Goal: Information Seeking & Learning: Find specific fact

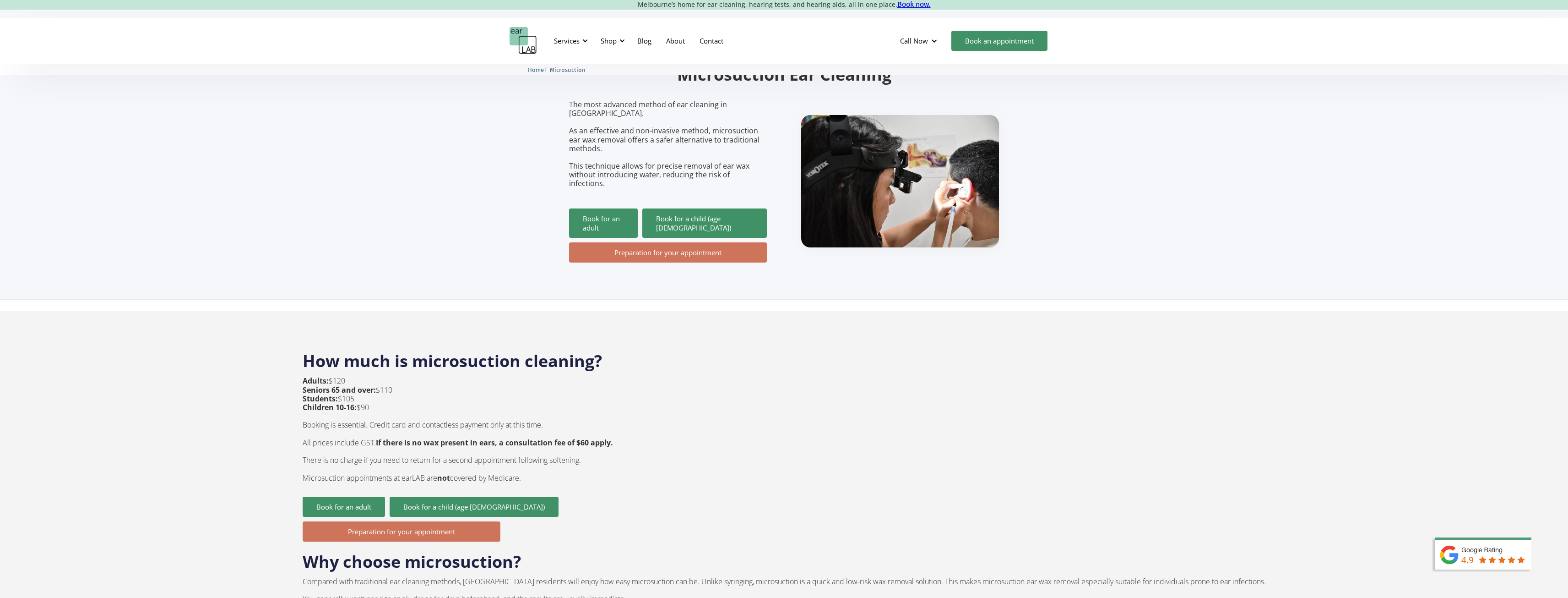
scroll to position [91, 0]
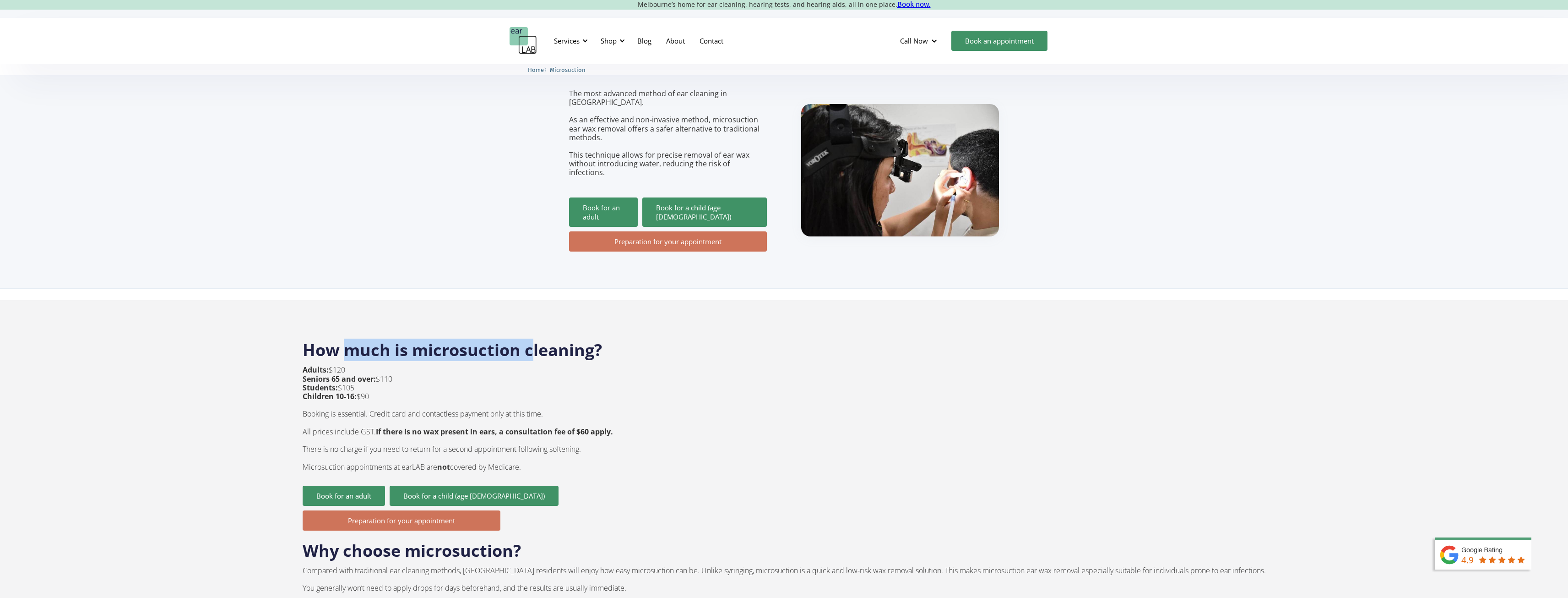
drag, startPoint x: 422, startPoint y: 336, endPoint x: 546, endPoint y: 335, distance: 124.0
click at [546, 335] on h2 "How much is microsuction cleaning?" at bounding box center [784, 345] width 963 height 31
drag, startPoint x: 422, startPoint y: 397, endPoint x: 509, endPoint y: 397, distance: 87.0
click at [509, 397] on p "Adults: $120 Seniors 65 and over: $110 Students: $105 Children 10-16: $90 Booki…" at bounding box center [458, 418] width 310 height 105
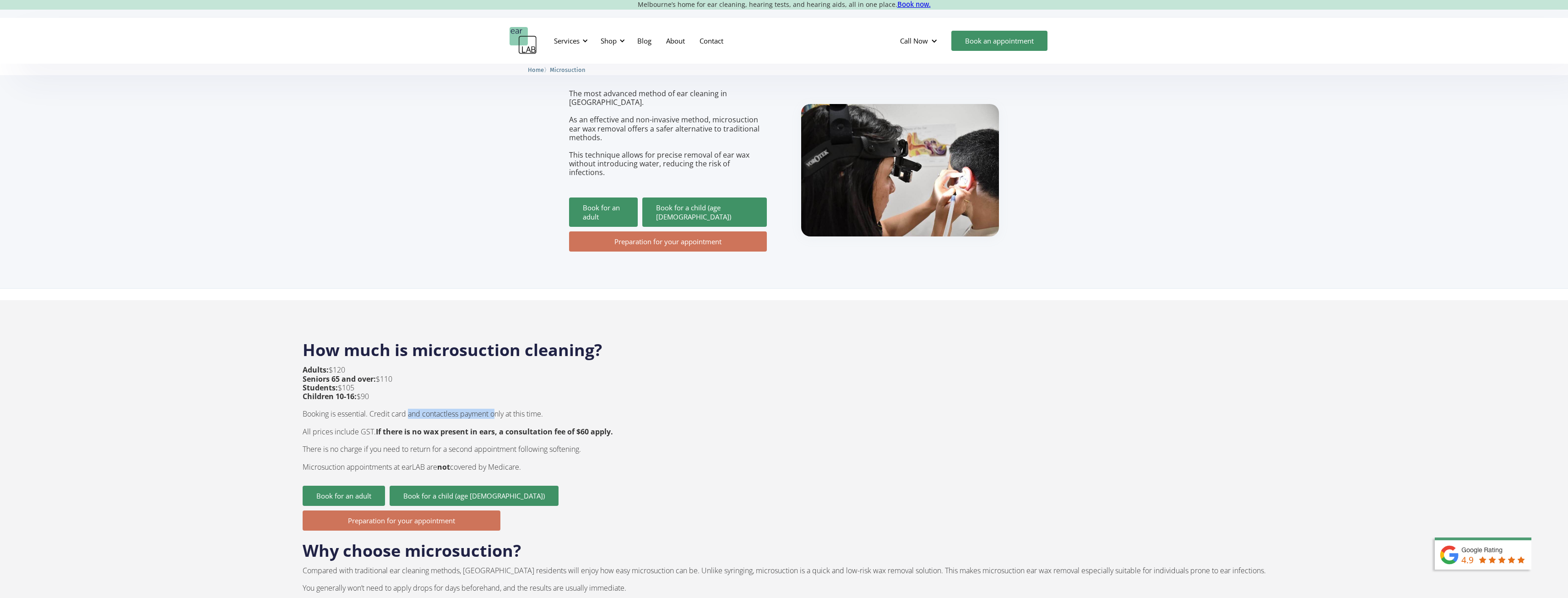
click at [509, 397] on p "Adults: $120 Seniors 65 and over: $110 Students: $105 Children 10-16: $90 Booki…" at bounding box center [458, 418] width 310 height 105
drag, startPoint x: 348, startPoint y: 413, endPoint x: 438, endPoint y: 410, distance: 90.0
click at [438, 410] on p "Adults: $120 Seniors 65 and over: $110 Students: $105 Children 10-16: $90 Booki…" at bounding box center [458, 418] width 310 height 105
click at [438, 426] on strong "If there is no wax present in ears, a consultation fee of $60 apply." at bounding box center [494, 431] width 237 height 10
drag, startPoint x: 453, startPoint y: 415, endPoint x: 536, endPoint y: 415, distance: 83.0
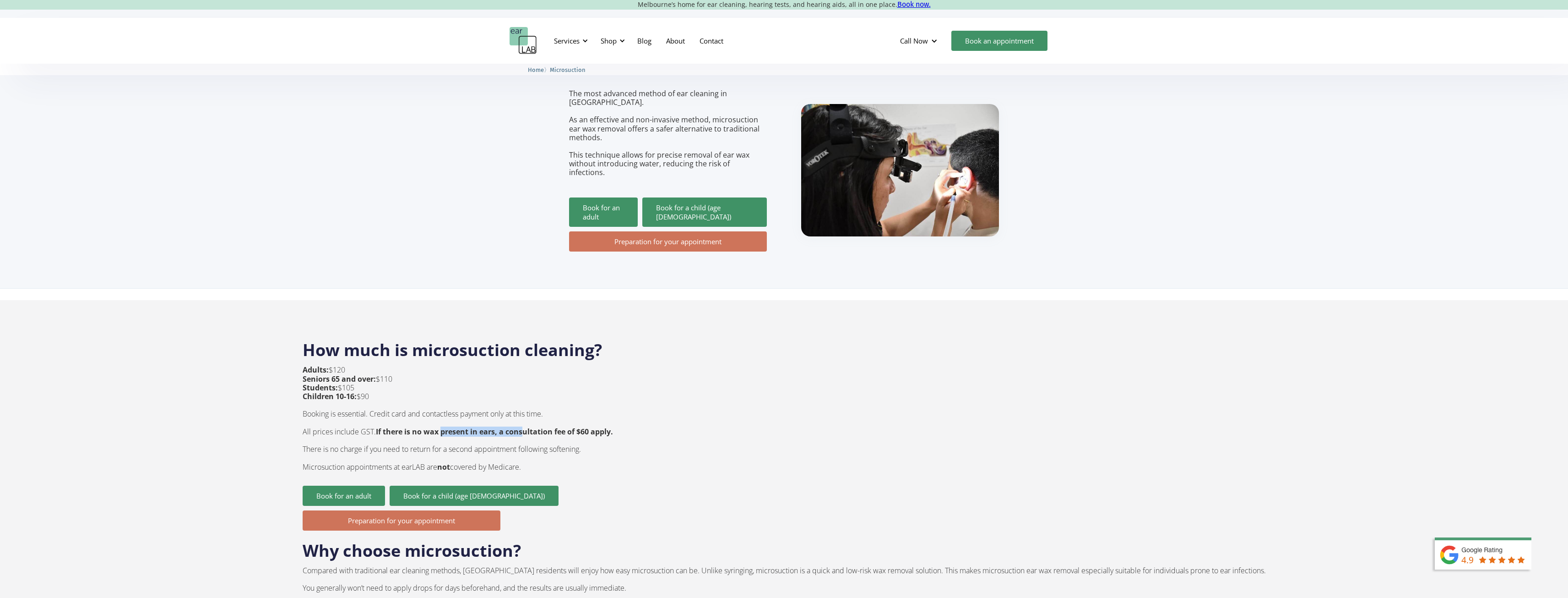
click at [536, 426] on strong "If there is no wax present in ears, a consultation fee of $60 apply." at bounding box center [494, 431] width 237 height 10
drag, startPoint x: 348, startPoint y: 432, endPoint x: 436, endPoint y: 434, distance: 88.0
click at [436, 434] on p "Adults: $120 Seniors 65 and over: $110 Students: $105 Children 10-16: $90 Booki…" at bounding box center [458, 418] width 310 height 105
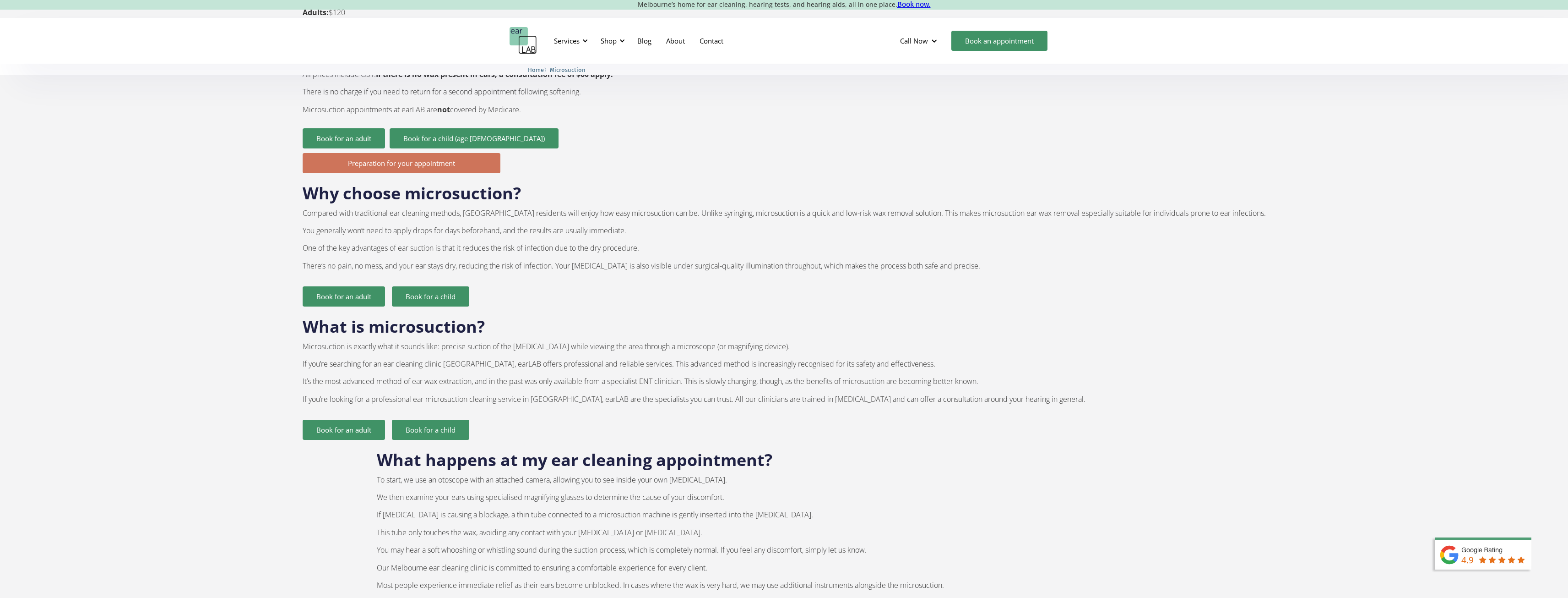
scroll to position [504, 0]
